Goal: Task Accomplishment & Management: Complete application form

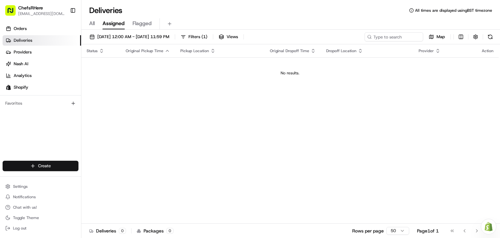
click at [36, 166] on html "ChefsRHere [EMAIL_ADDRESS][DOMAIN_NAME] Toggle Sidebar Orders Deliveries Provid…" at bounding box center [250, 119] width 500 height 238
click at [125, 177] on link "Delivery" at bounding box center [117, 178] width 73 height 12
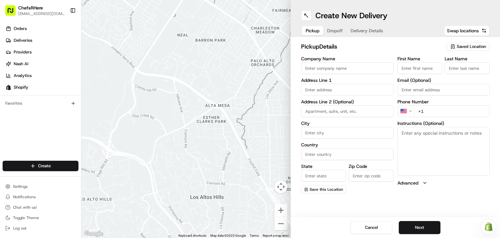
click at [467, 44] on span "Saved Location" at bounding box center [471, 47] width 29 height 6
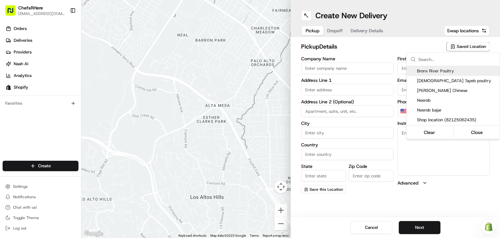
click at [327, 207] on html "ChefsRHere [EMAIL_ADDRESS][DOMAIN_NAME] Toggle Sidebar Orders Deliveries Provid…" at bounding box center [250, 119] width 500 height 238
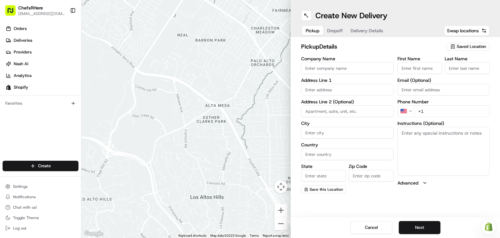
click at [463, 47] on span "Saved Location" at bounding box center [471, 47] width 29 height 6
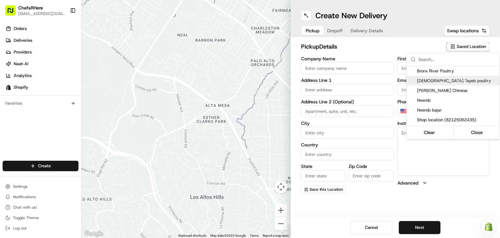
click at [448, 83] on span "[DEMOGRAPHIC_DATA] Tayeb poultry" at bounding box center [457, 81] width 80 height 6
type input "[DEMOGRAPHIC_DATA] Tayeb poultry"
type input "[STREET_ADDRESS][PERSON_NAME]"
type input "Queens"
type input "US"
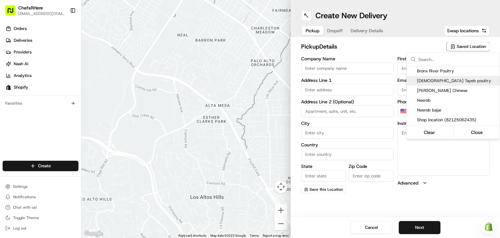
type input "NY"
type input "11354"
type input "[PERSON_NAME]"
type input "[PHONE_NUMBER]"
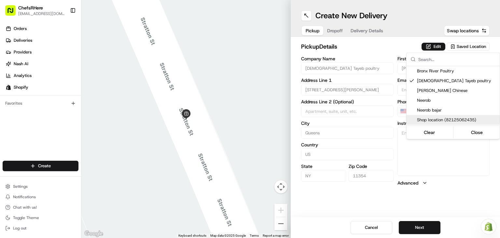
click at [454, 203] on html "ChefsRHere [EMAIL_ADDRESS][DOMAIN_NAME] Toggle Sidebar Orders Deliveries Provid…" at bounding box center [250, 119] width 500 height 238
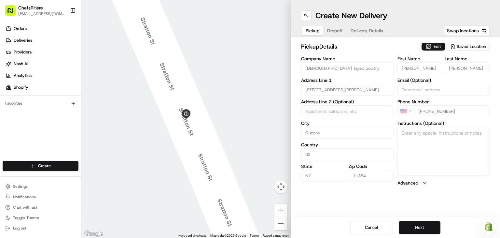
click at [412, 225] on button "Next" at bounding box center [420, 227] width 42 height 13
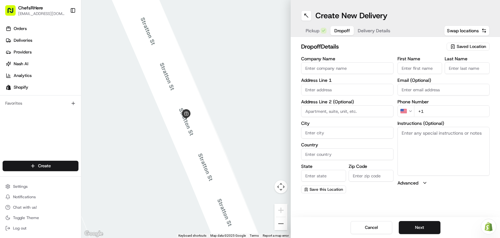
click at [464, 45] on span "Saved Location" at bounding box center [471, 47] width 29 height 6
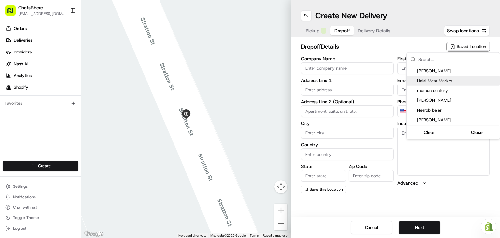
click at [434, 80] on span "Halal Meat Market" at bounding box center [457, 81] width 80 height 6
type input "Halal Meat Market"
type input "[STREET_ADDRESS]"
type input "[GEOGRAPHIC_DATA]"
type input "US"
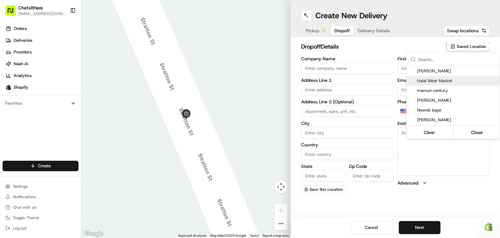
type input "NY"
type input "11226"
type input "Munna"
type input "[PHONE_NUMBER]"
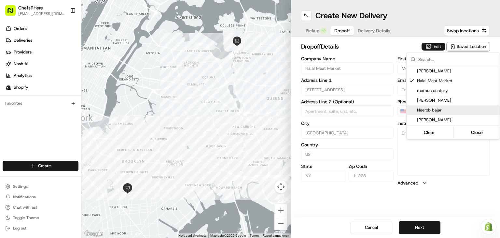
click at [440, 194] on html "ChefsRHere [EMAIL_ADDRESS][DOMAIN_NAME] Toggle Sidebar Orders Deliveries Provid…" at bounding box center [250, 119] width 500 height 238
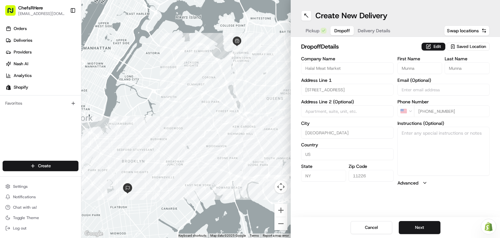
click at [313, 28] on span "Pickup" at bounding box center [313, 30] width 14 height 7
click at [320, 33] on button "Pickup" at bounding box center [313, 30] width 22 height 9
click at [339, 32] on span "Dropoff" at bounding box center [343, 30] width 16 height 7
click at [316, 32] on span "Pickup" at bounding box center [313, 30] width 14 height 7
click at [339, 30] on span "Dropoff" at bounding box center [343, 30] width 16 height 7
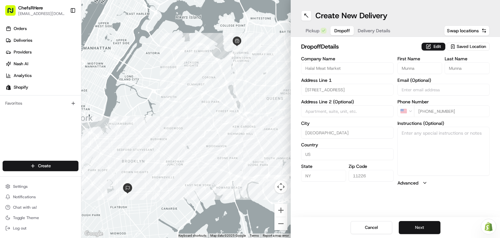
click at [428, 226] on button "Next" at bounding box center [420, 227] width 42 height 13
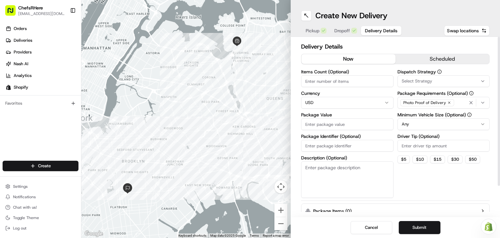
click at [340, 126] on input "Package Value" at bounding box center [347, 124] width 93 height 12
type input "100"
click at [404, 159] on button "$ 5" at bounding box center [404, 159] width 12 height 8
type input "5"
click at [420, 224] on button "Submit" at bounding box center [420, 227] width 42 height 13
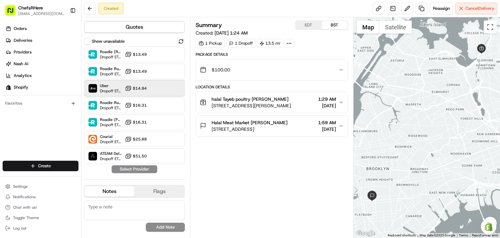
click at [113, 93] on span "Dropoff ETA 1 hour" at bounding box center [111, 90] width 22 height 5
click at [140, 170] on button "Assign Provider" at bounding box center [134, 169] width 46 height 8
